Goal: Submit feedback/report problem

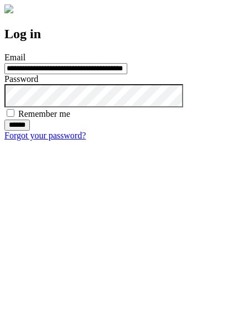
type input "**********"
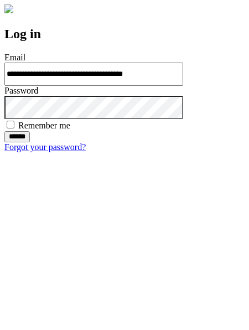
click at [30, 142] on input "******" at bounding box center [16, 136] width 25 height 11
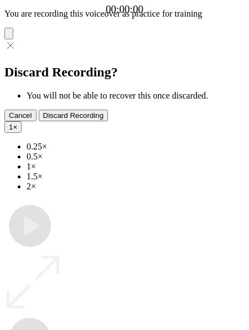
type input "**********"
